Goal: Information Seeking & Learning: Learn about a topic

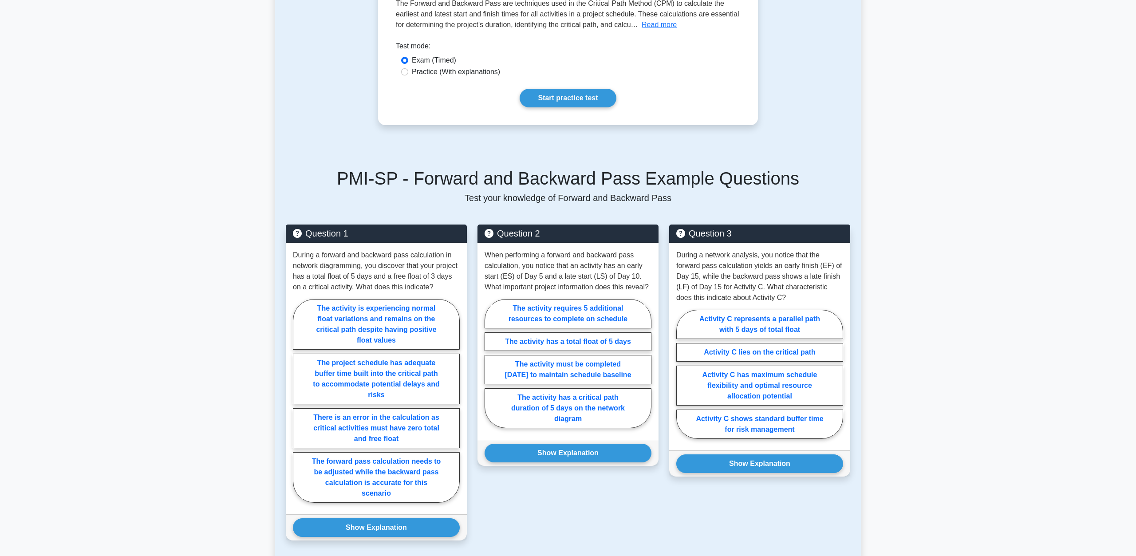
scroll to position [181, 0]
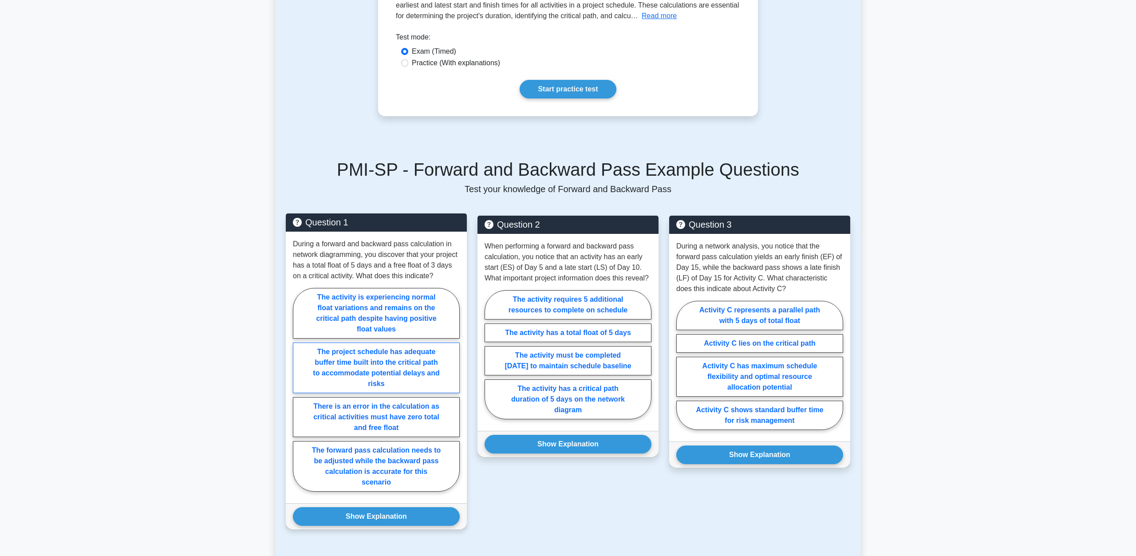
click at [331, 352] on label "The project schedule has adequate buffer time built into the critical path to a…" at bounding box center [376, 368] width 167 height 51
click at [299, 390] on input "The project schedule has adequate buffer time built into the critical path to a…" at bounding box center [296, 393] width 6 height 6
radio input "true"
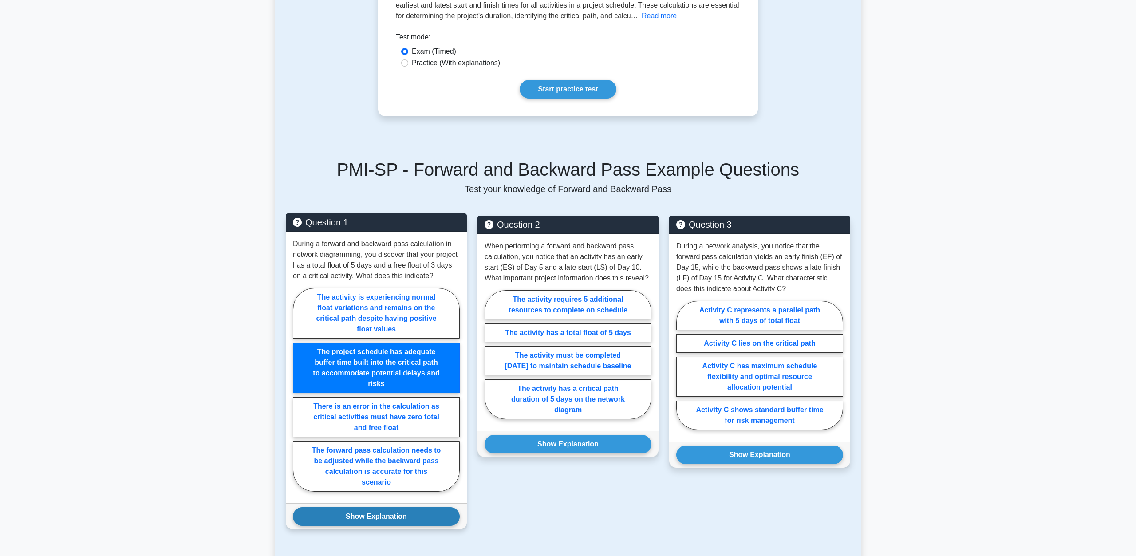
click at [380, 507] on button "Show Explanation" at bounding box center [376, 516] width 167 height 19
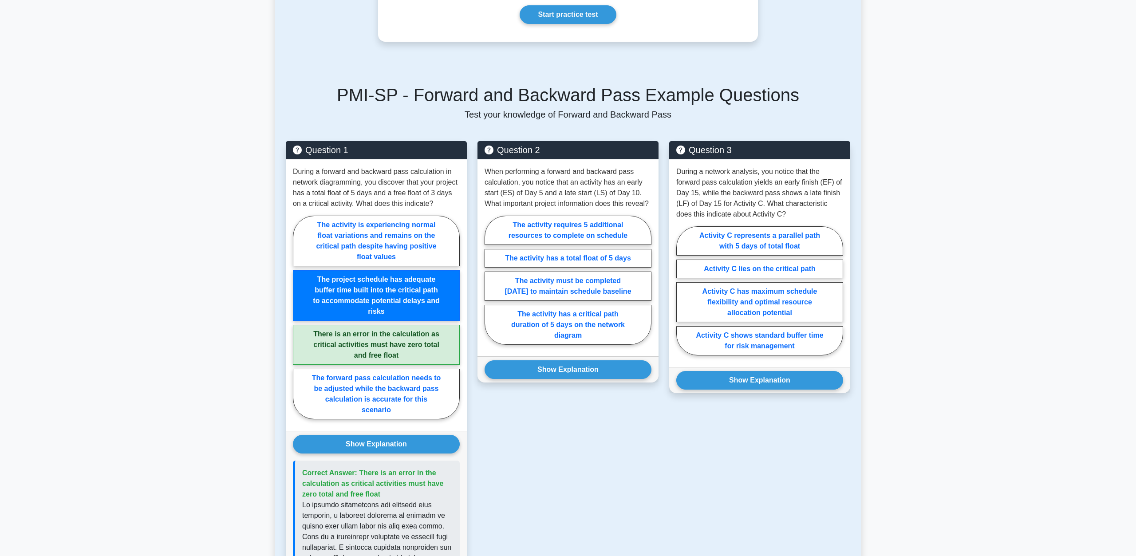
scroll to position [226, 0]
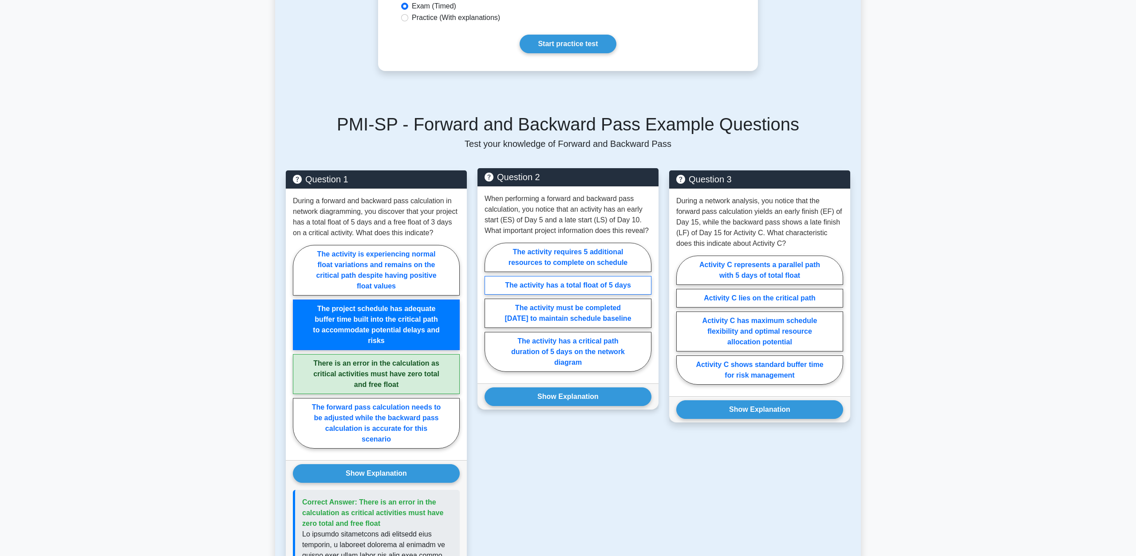
click at [530, 276] on label "The activity has a total float of 5 days" at bounding box center [568, 285] width 167 height 19
click at [490, 307] on input "The activity has a total float of 5 days" at bounding box center [488, 310] width 6 height 6
radio input "true"
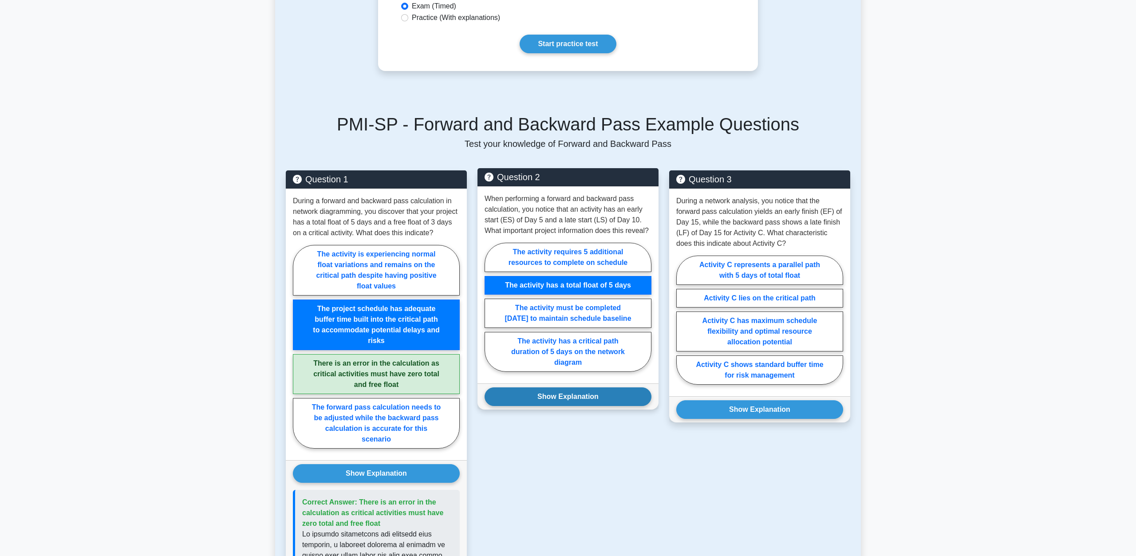
click at [562, 387] on button "Show Explanation" at bounding box center [568, 396] width 167 height 19
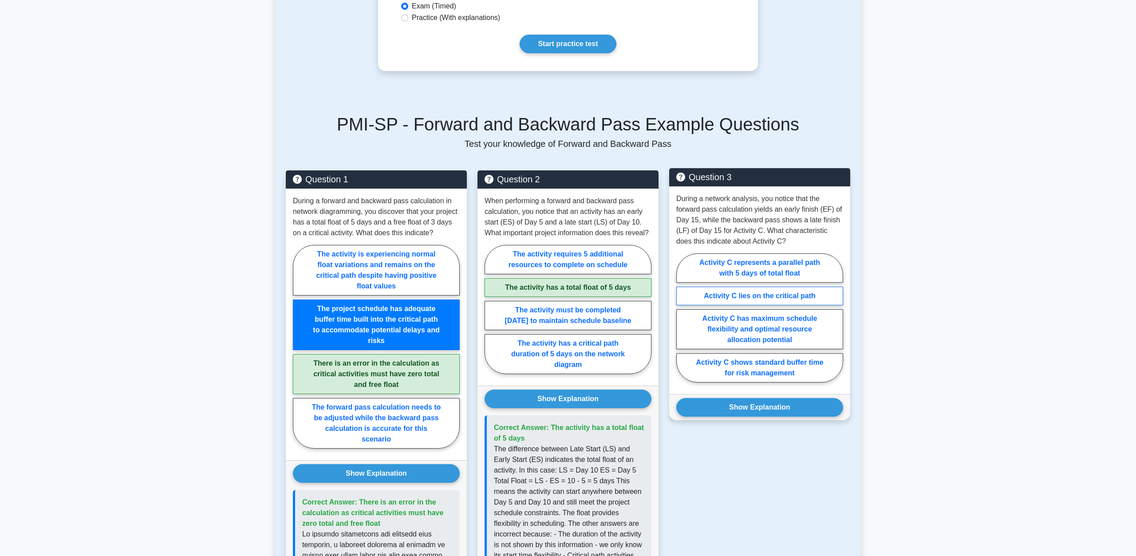
click at [717, 287] on label "Activity C lies on the critical path" at bounding box center [759, 296] width 167 height 19
click at [682, 318] on input "Activity C lies on the critical path" at bounding box center [679, 321] width 6 height 6
radio input "true"
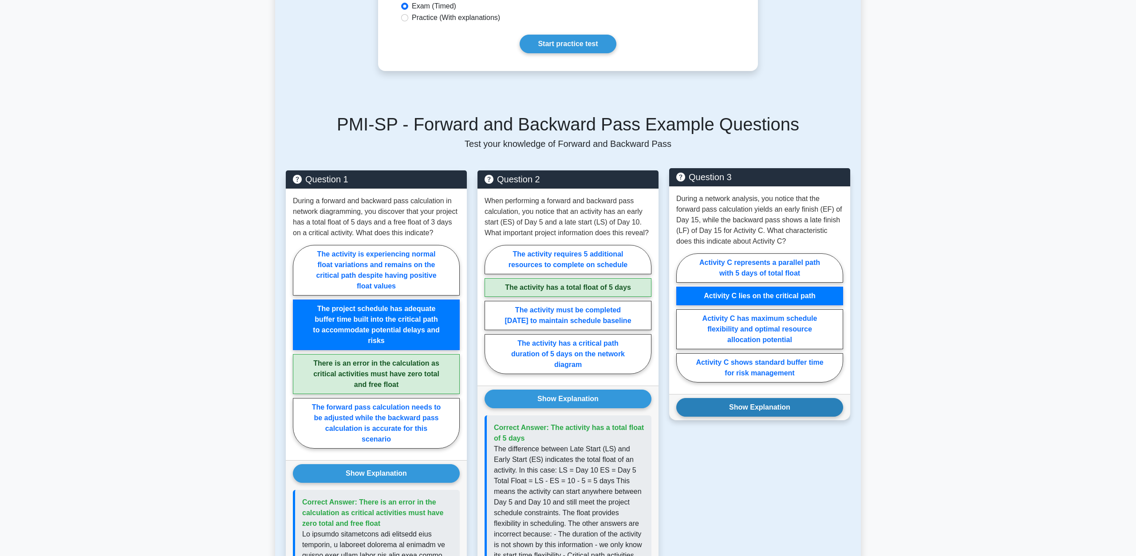
click at [738, 398] on button "Show Explanation" at bounding box center [759, 407] width 167 height 19
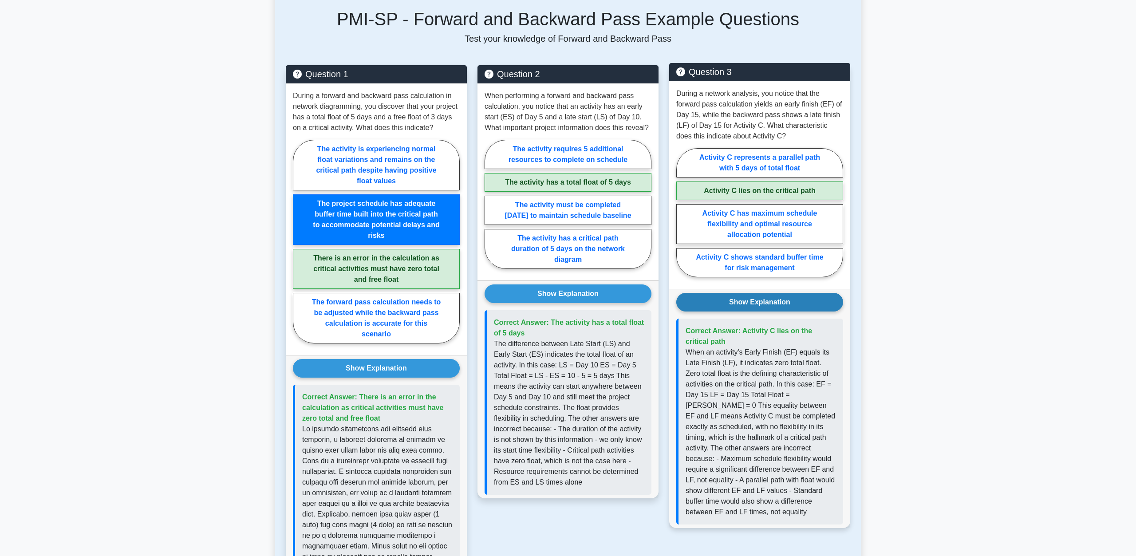
scroll to position [362, 0]
